Goal: Transaction & Acquisition: Purchase product/service

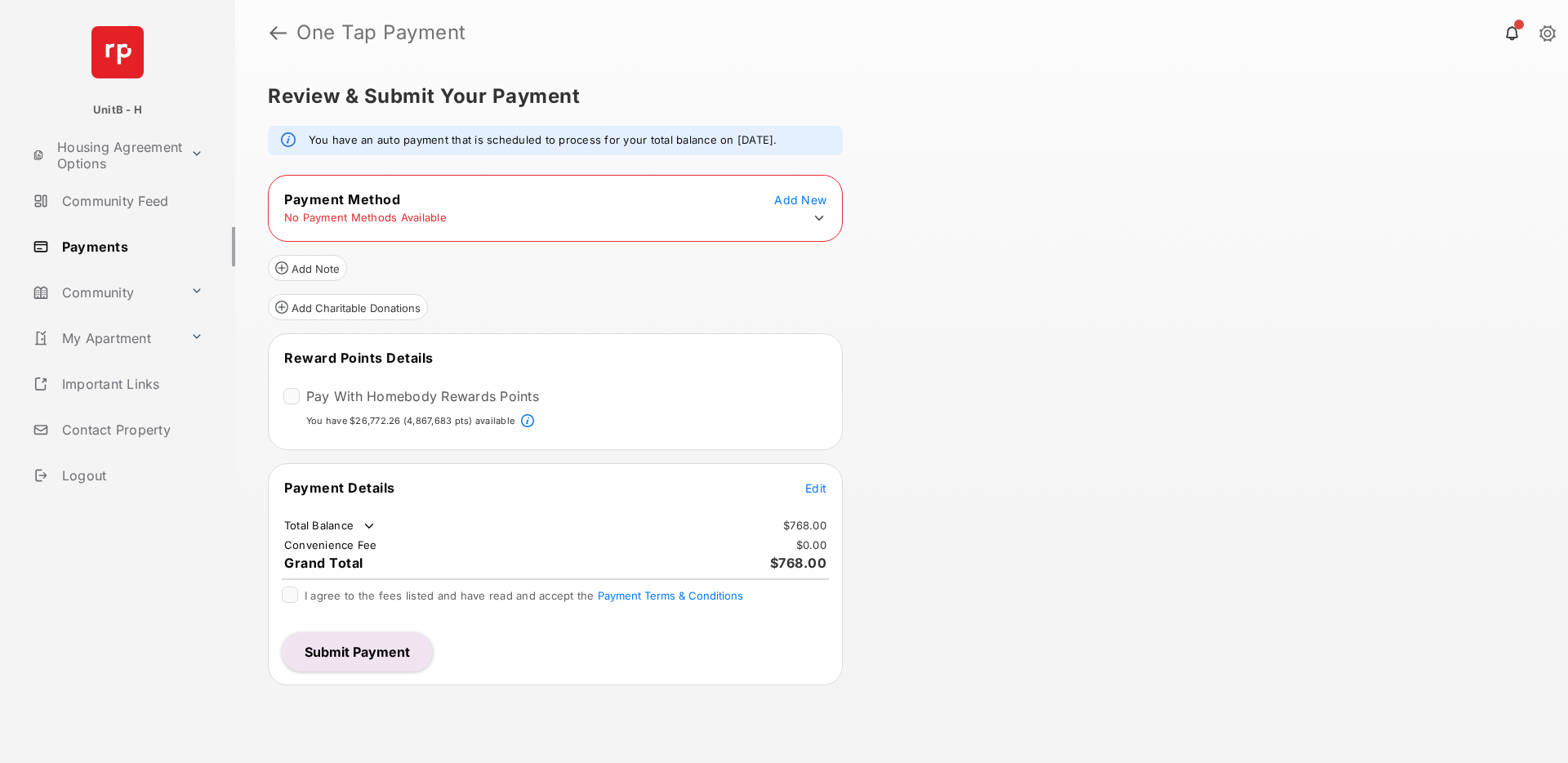
click at [818, 219] on icon at bounding box center [819, 218] width 9 height 5
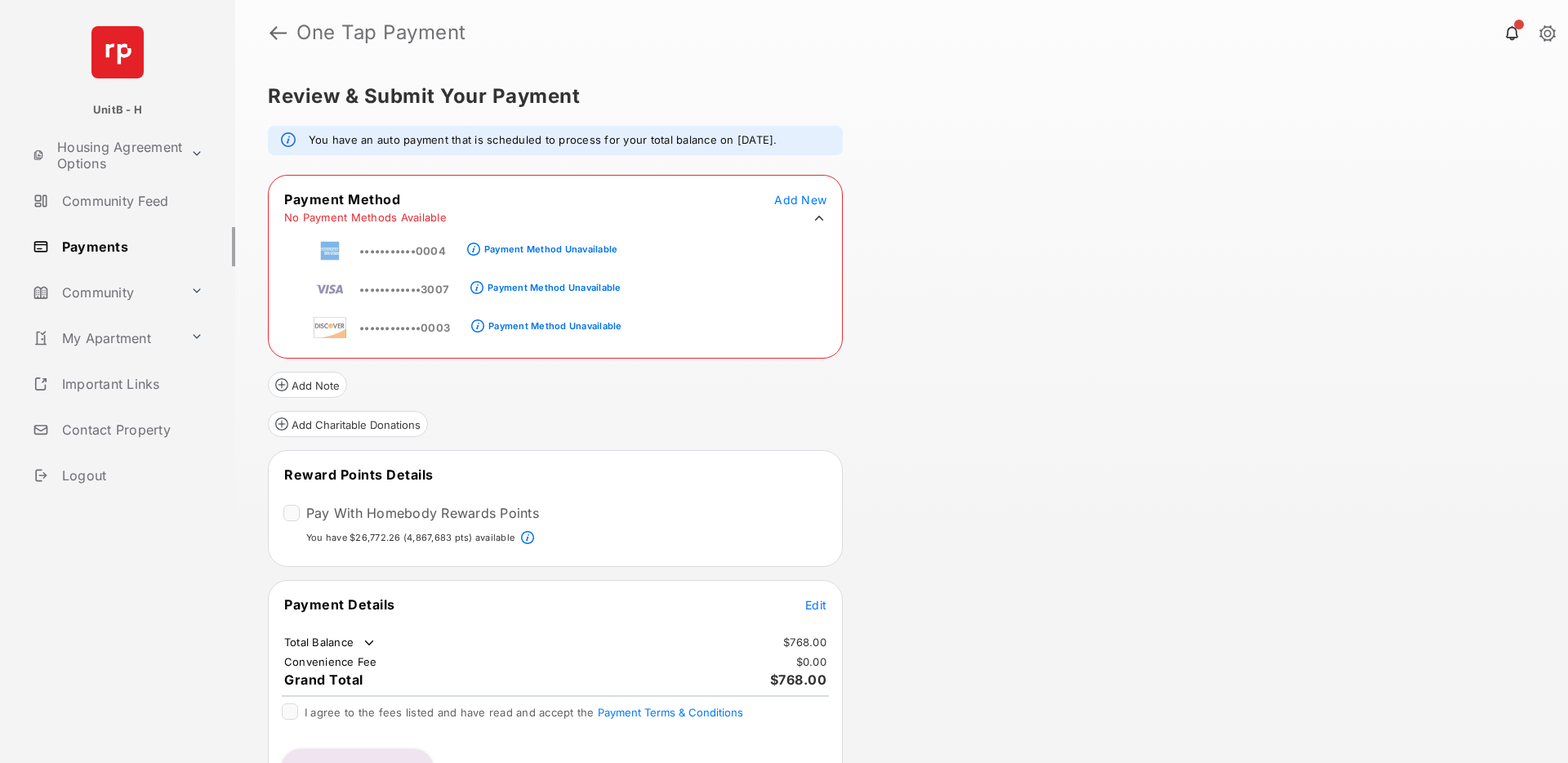
click at [818, 219] on icon at bounding box center [819, 218] width 9 height 5
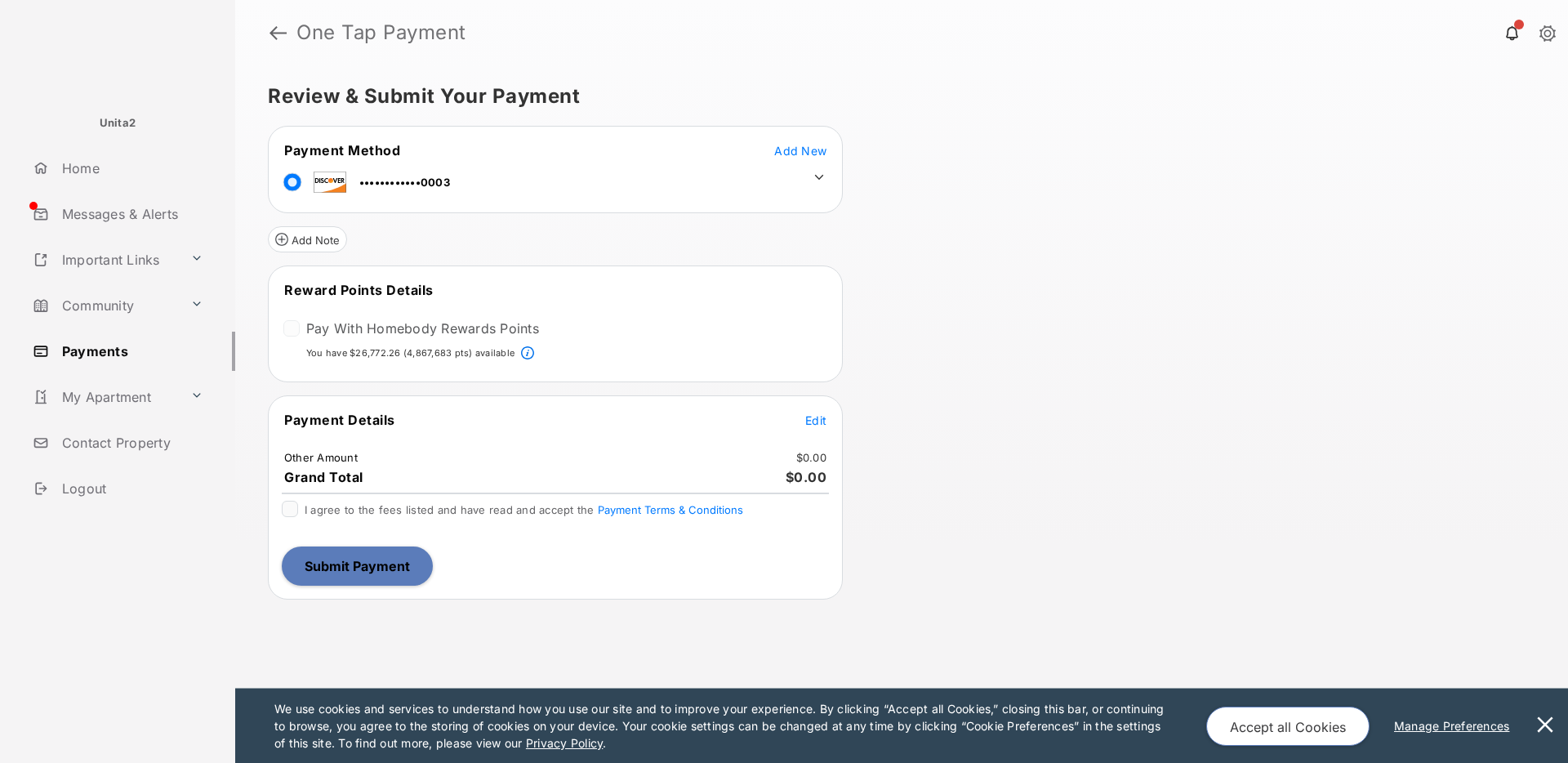
click at [813, 415] on span "Edit" at bounding box center [815, 420] width 21 height 14
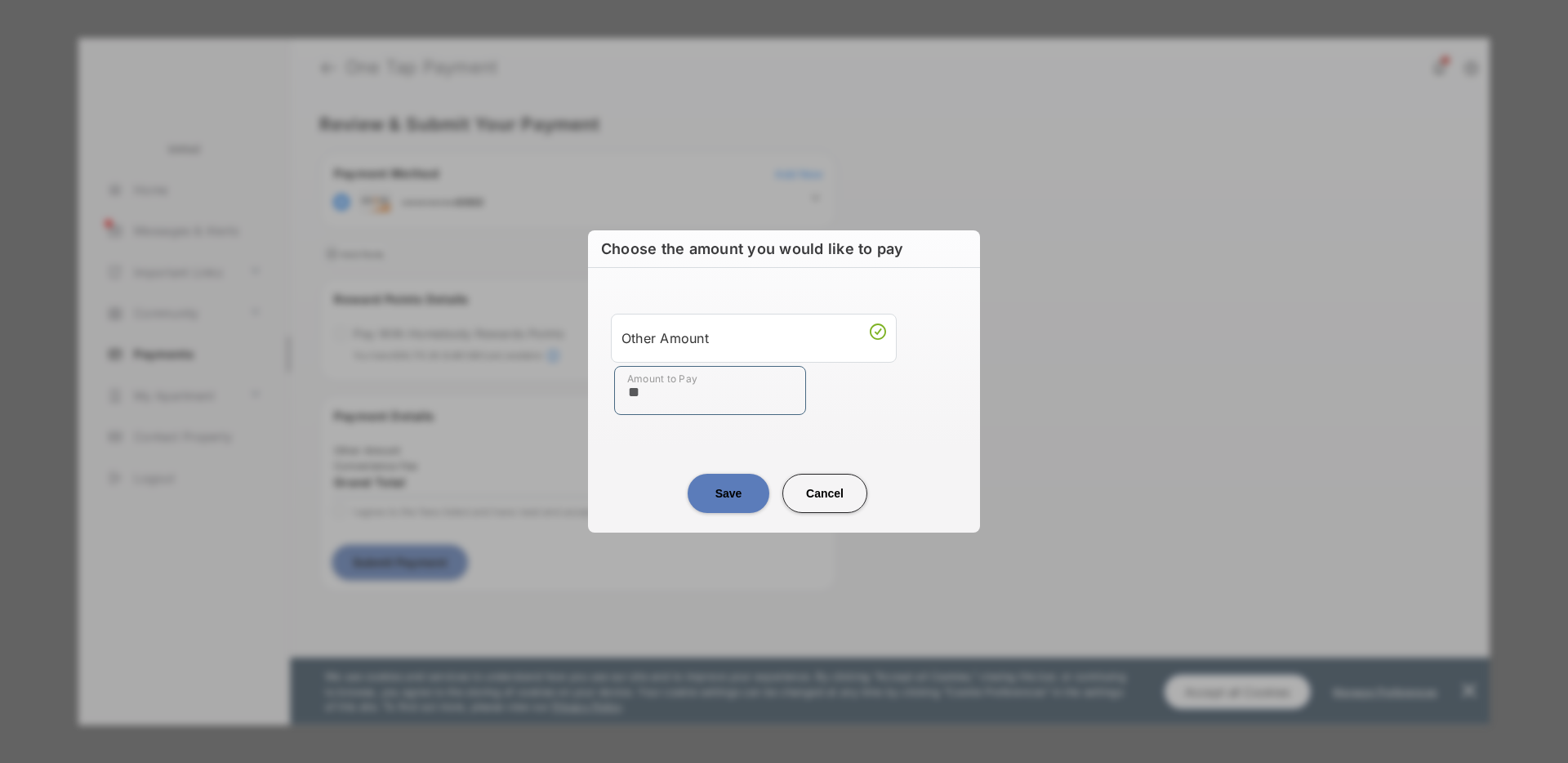
type input "**"
click at [659, 469] on center "Save Cancel" at bounding box center [784, 487] width 353 height 53
click at [700, 495] on button "Save" at bounding box center [728, 493] width 81 height 40
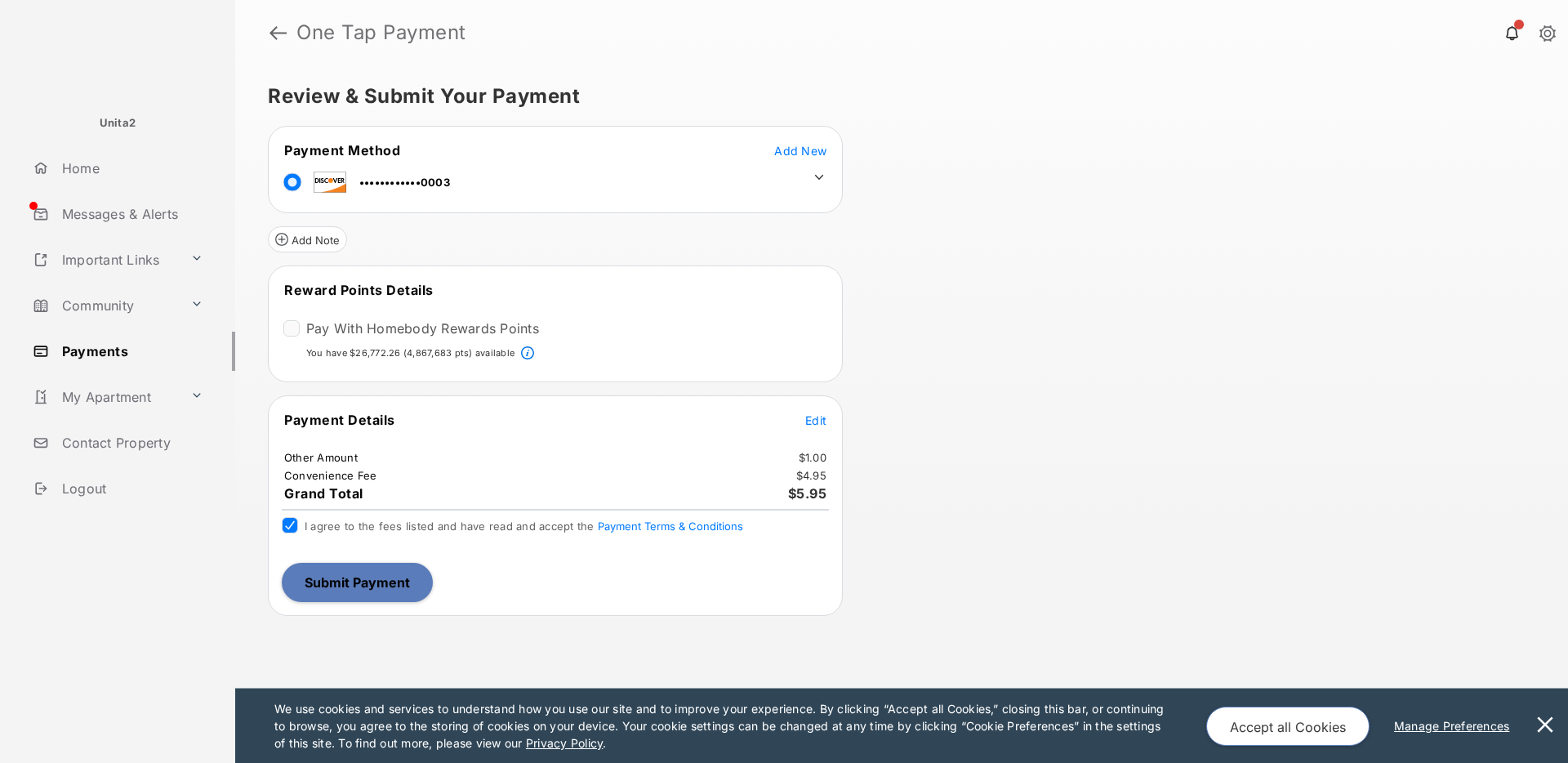
click at [351, 582] on button "Submit Payment" at bounding box center [357, 583] width 151 height 40
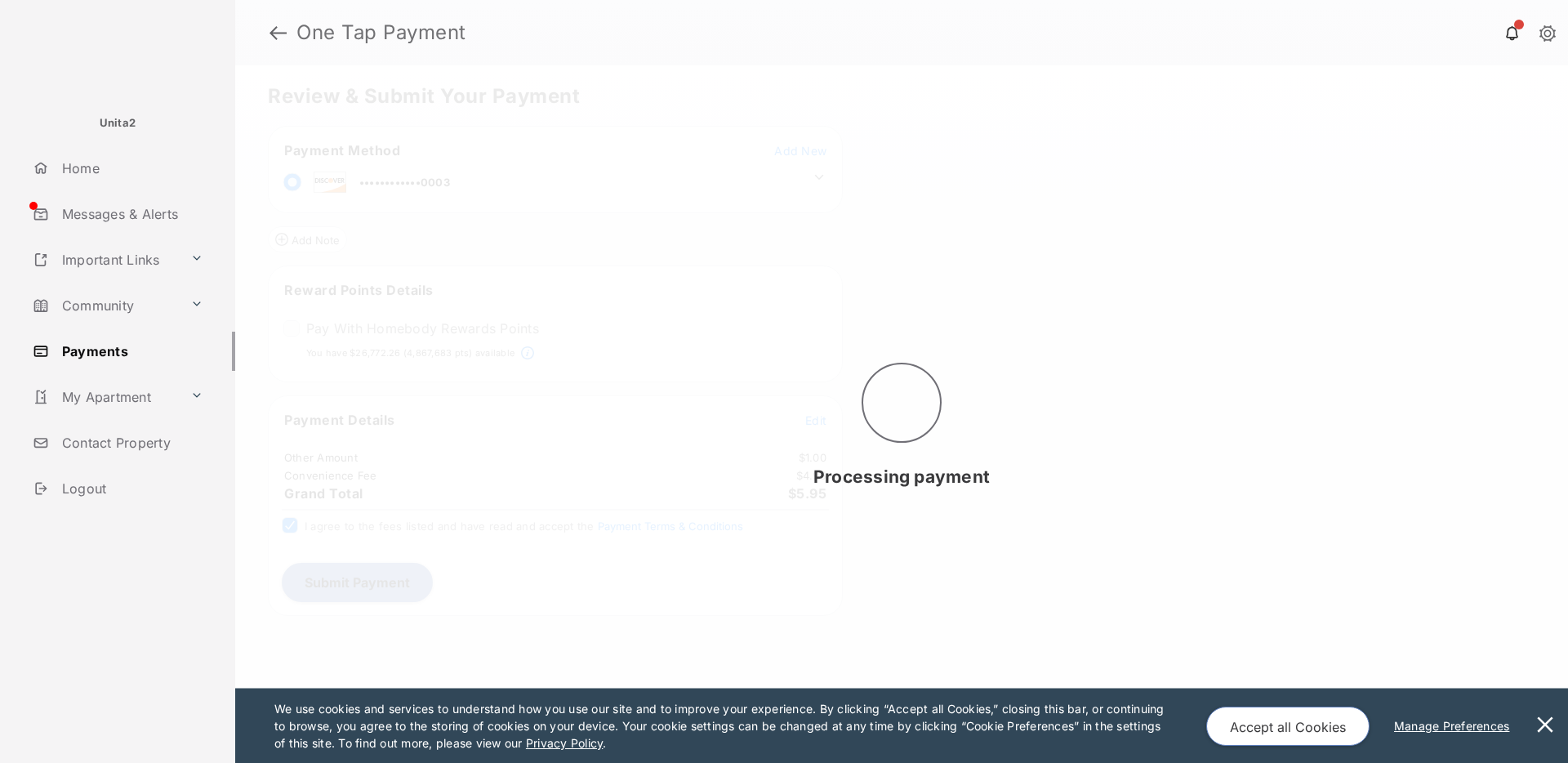
click at [1548, 727] on button at bounding box center [1544, 725] width 33 height 74
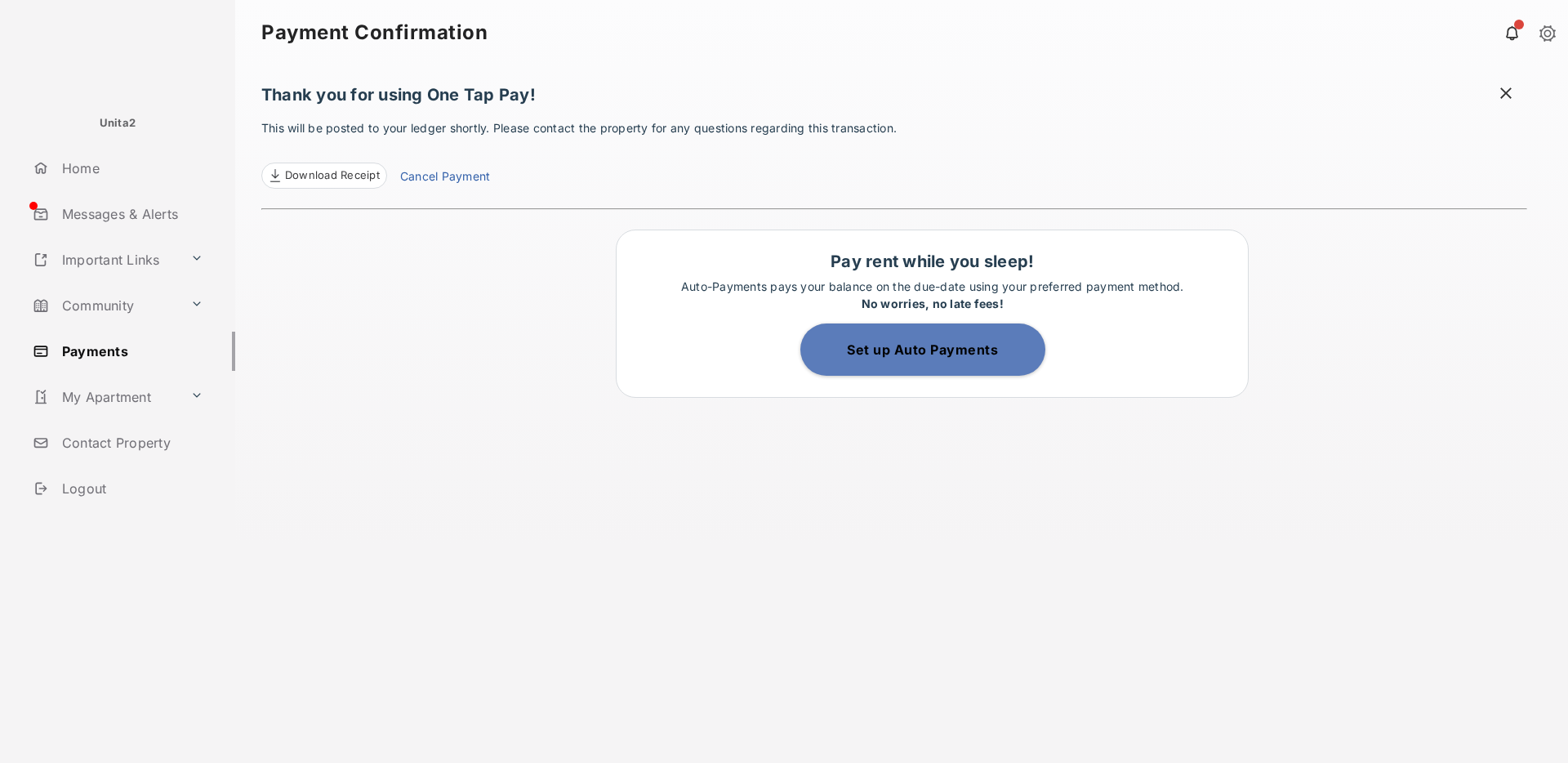
click at [1502, 93] on span at bounding box center [1506, 95] width 16 height 21
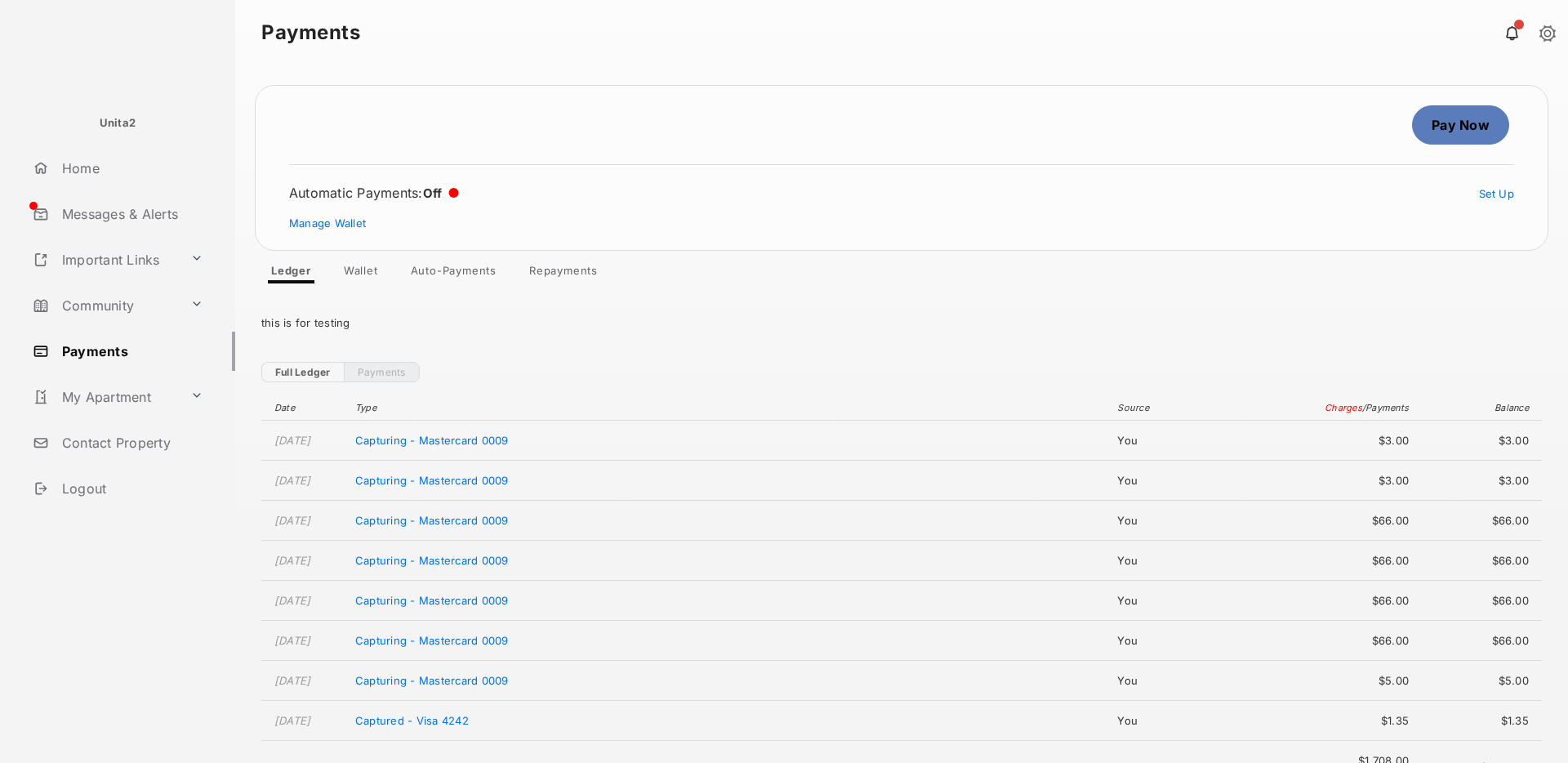
click at [1478, 131] on link "Pay Now" at bounding box center [1461, 125] width 97 height 40
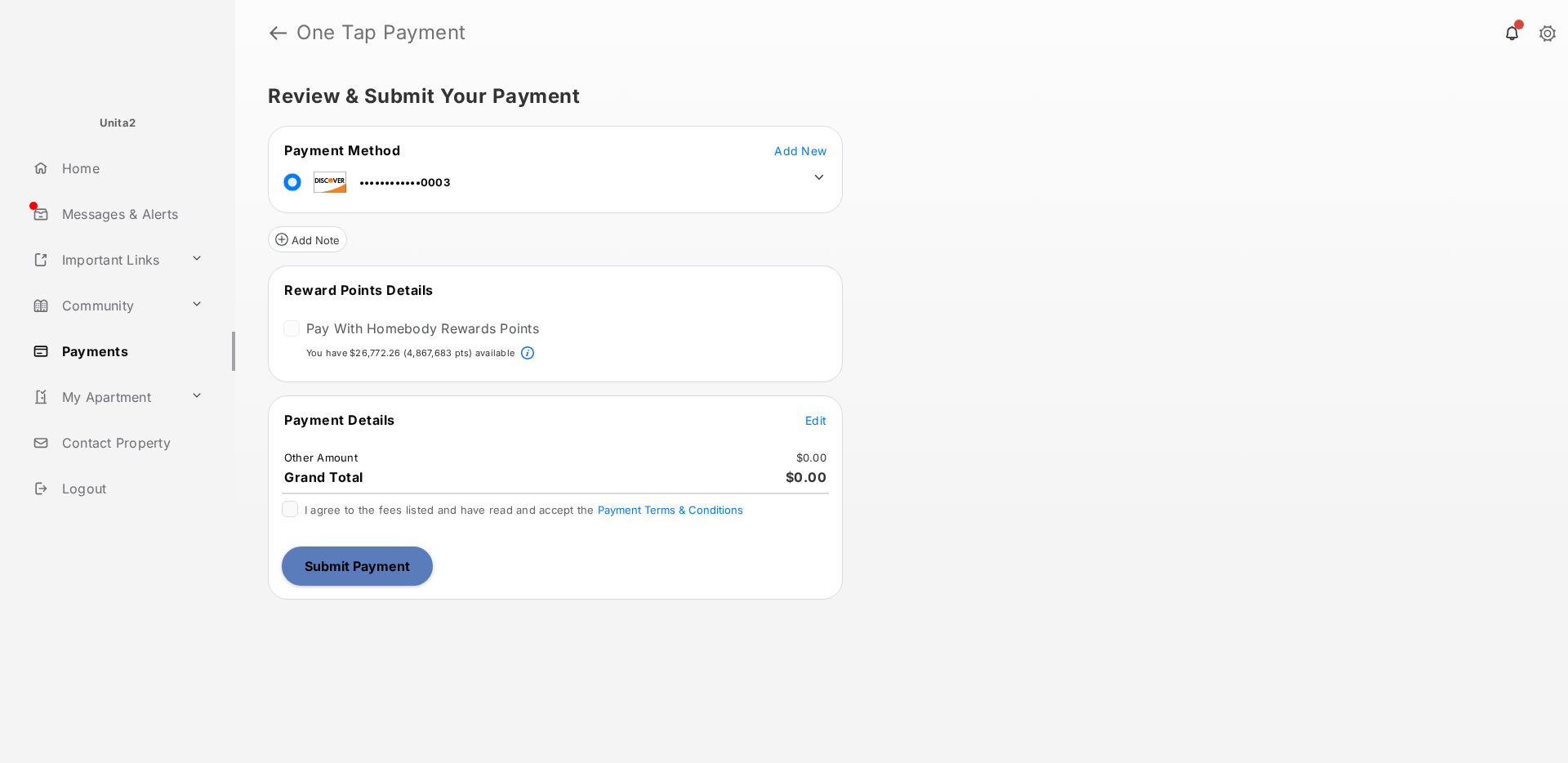
click at [816, 419] on span "Edit" at bounding box center [815, 420] width 21 height 14
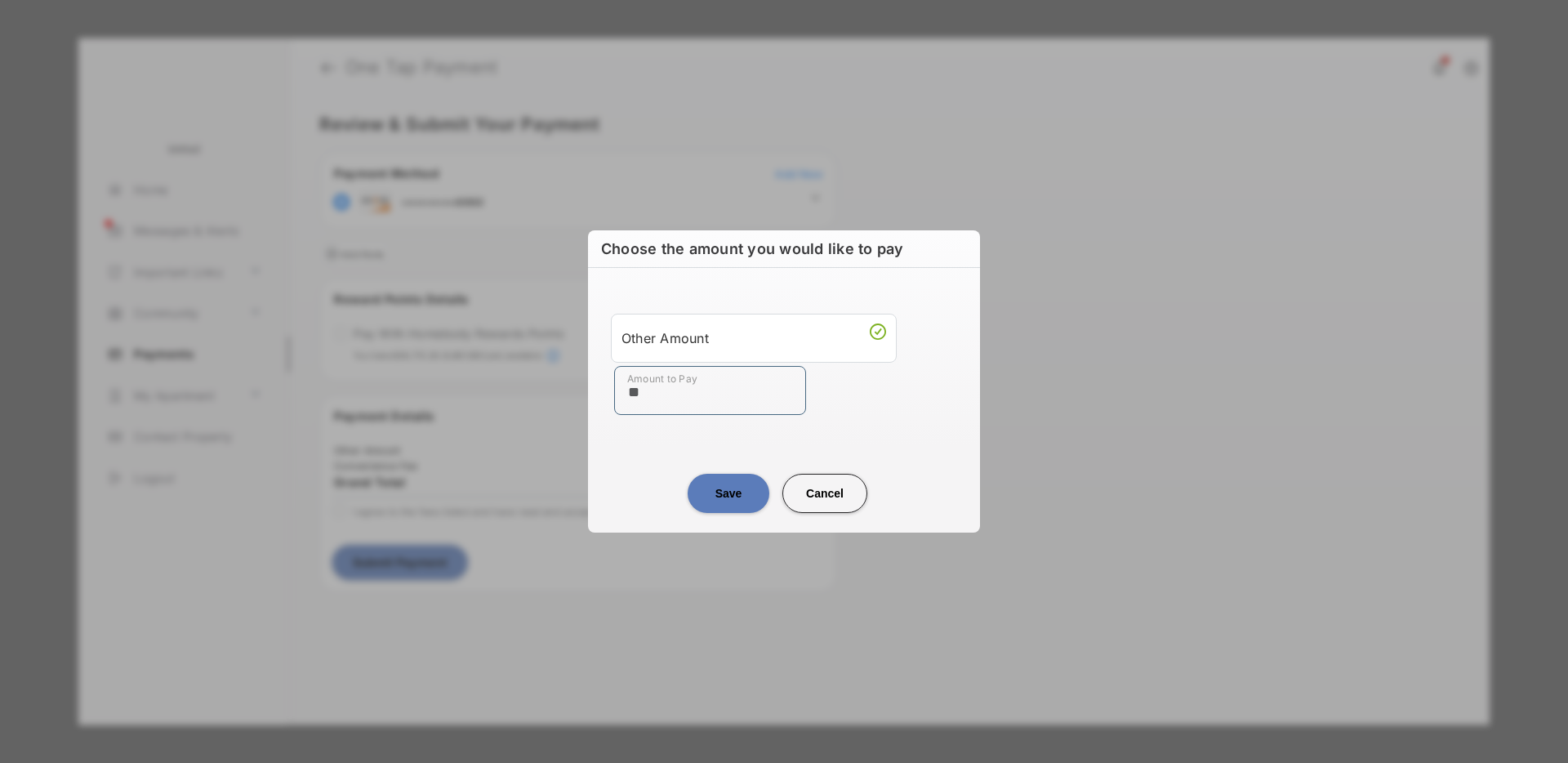
type input "**"
click at [628, 485] on center "Save Cancel" at bounding box center [784, 487] width 353 height 53
click at [694, 490] on button "Save" at bounding box center [728, 493] width 81 height 40
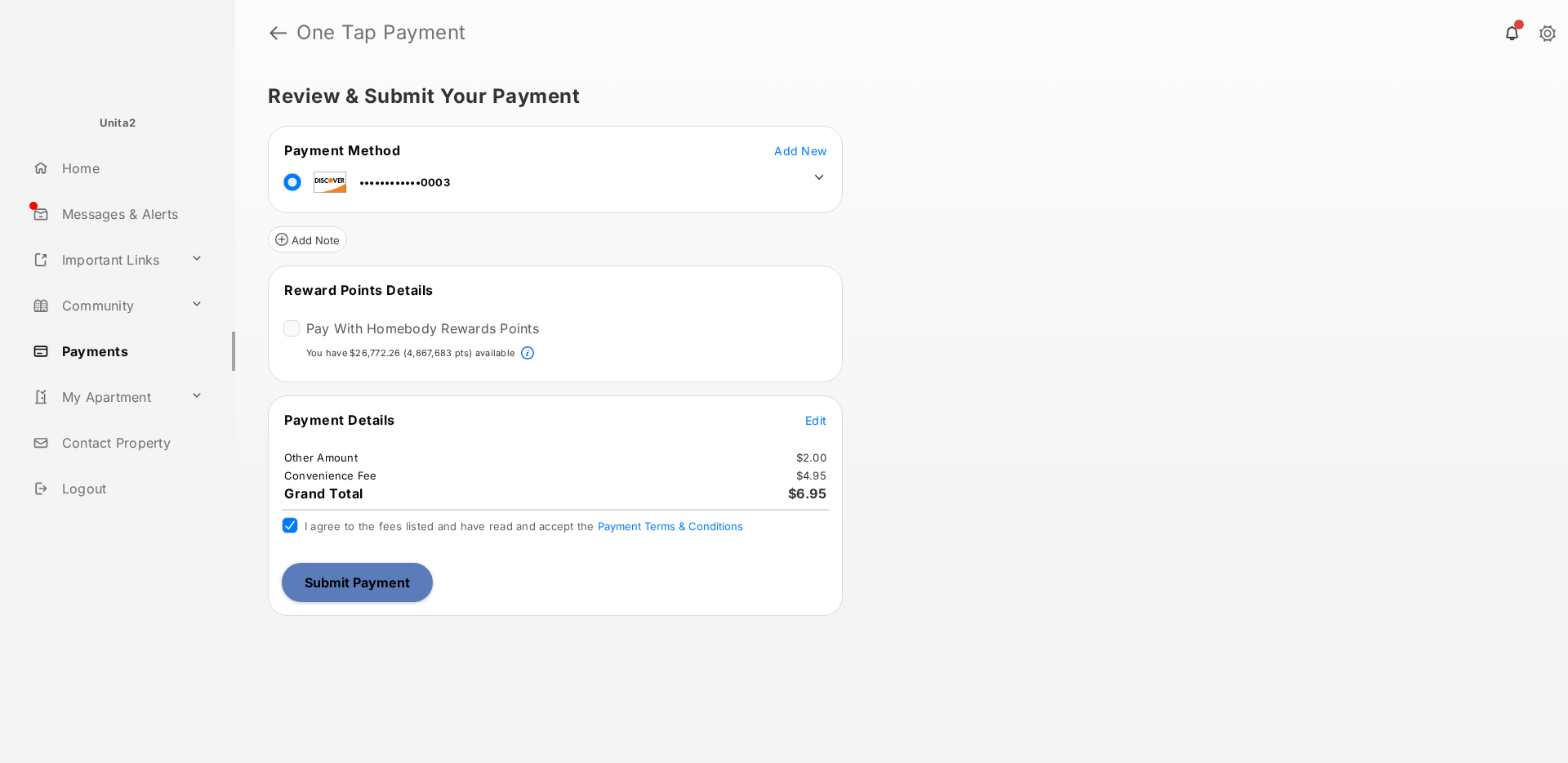
click at [359, 577] on button "Submit Payment" at bounding box center [357, 583] width 151 height 40
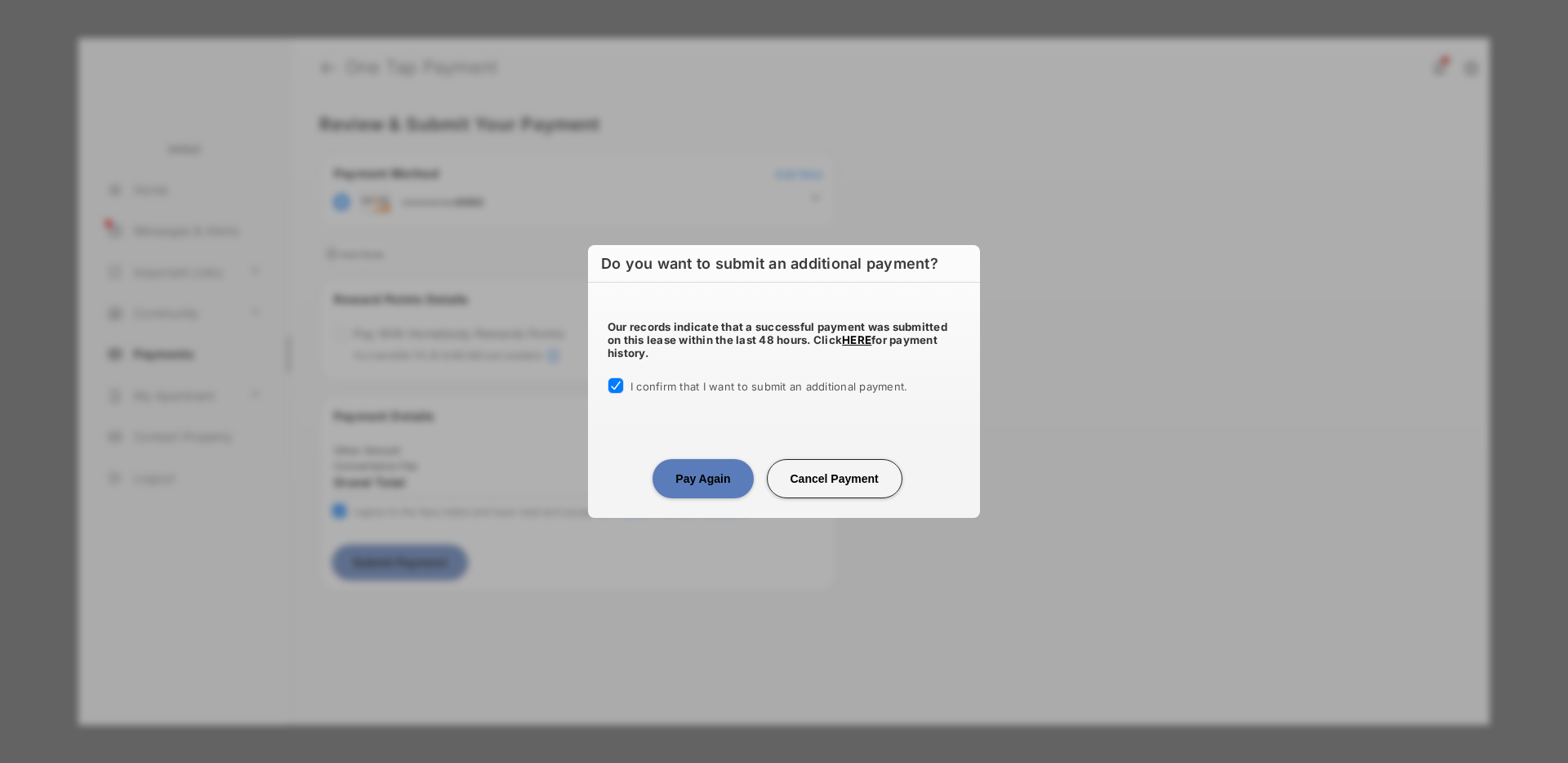
click at [698, 485] on button "Pay Again" at bounding box center [702, 479] width 100 height 40
